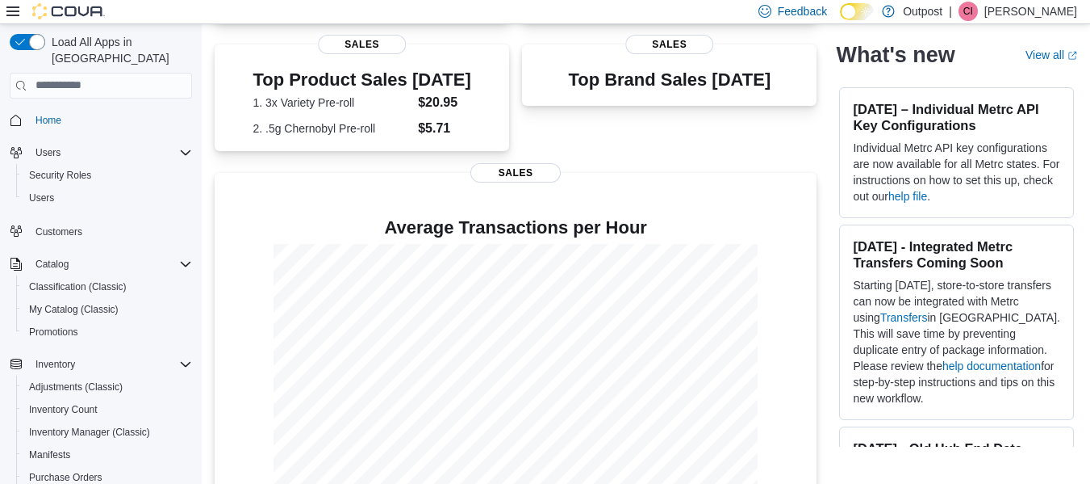
scroll to position [478, 0]
